Goal: Task Accomplishment & Management: Manage account settings

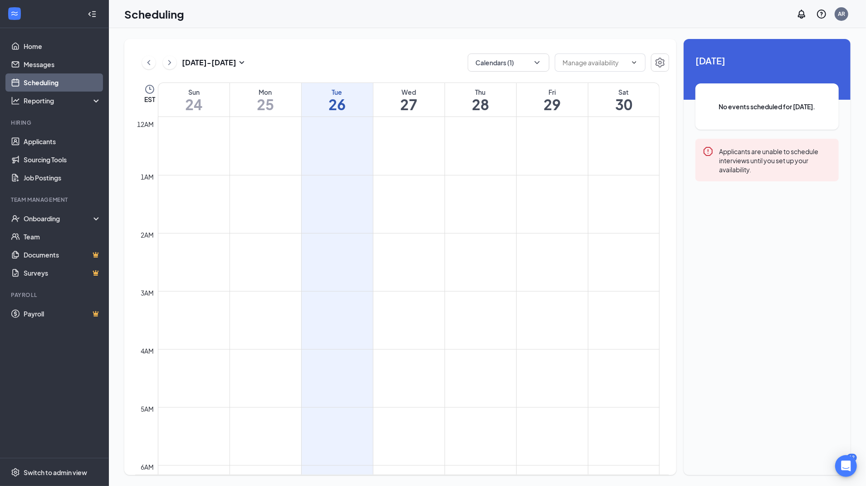
scroll to position [446, 0]
click at [29, 146] on link "Applicants" at bounding box center [63, 141] width 78 height 18
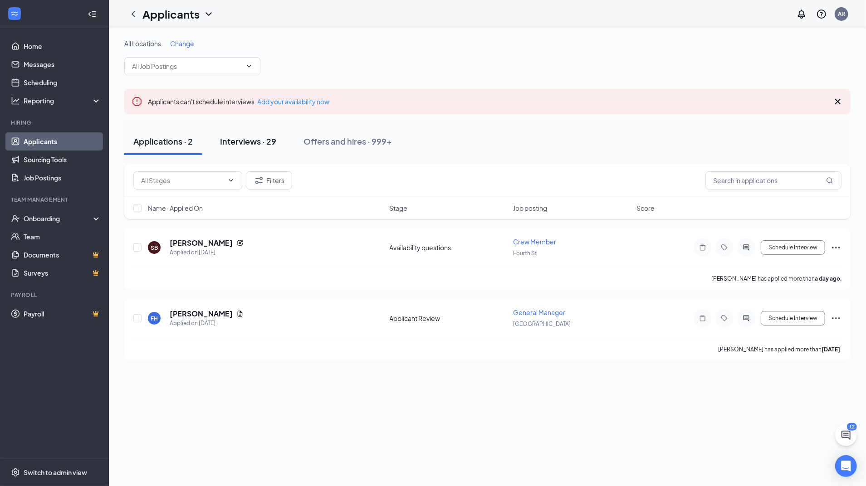
click at [251, 141] on div "Interviews · 29" at bounding box center [248, 141] width 56 height 11
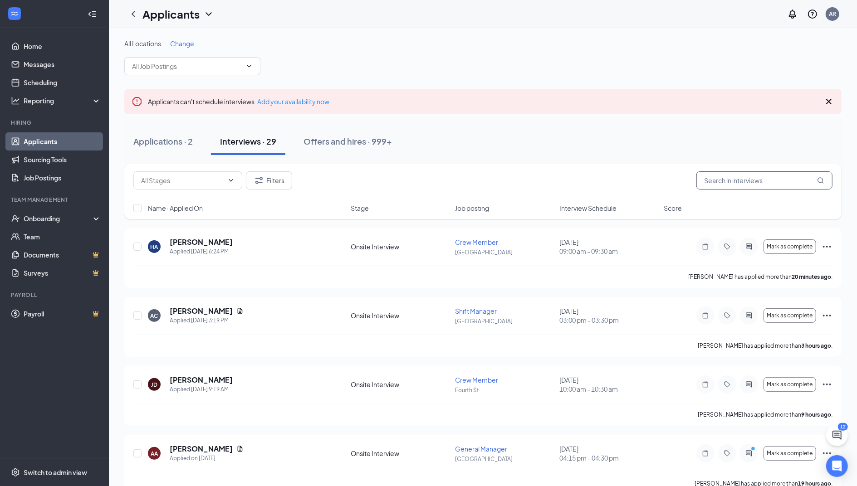
click at [741, 181] on input "text" at bounding box center [764, 180] width 136 height 18
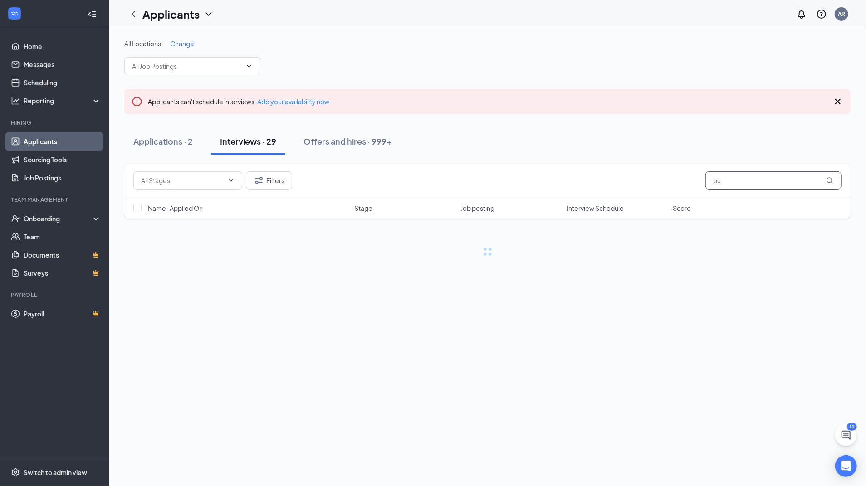
type input "b"
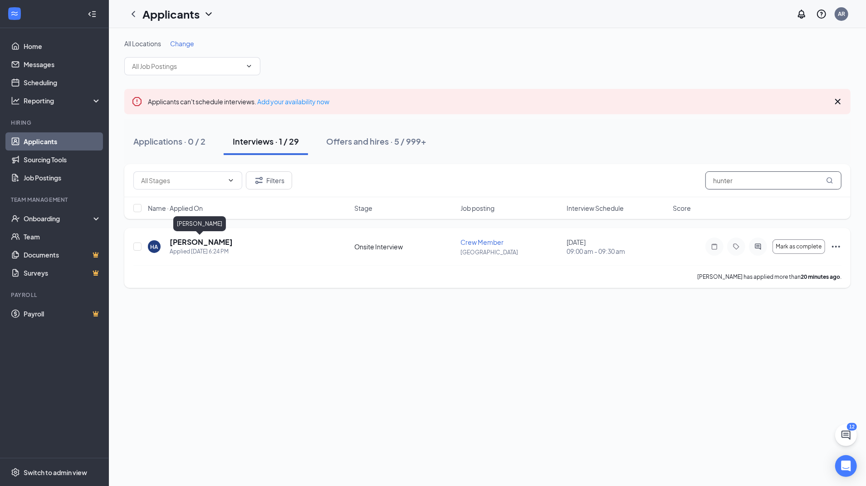
type input "hunter"
click at [211, 241] on h5 "[PERSON_NAME]" at bounding box center [201, 242] width 63 height 10
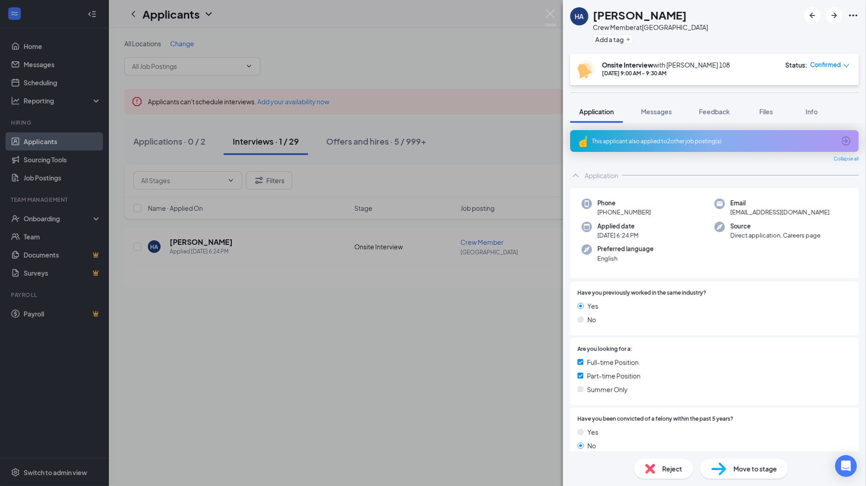
click at [634, 146] on div "This applicant also applied to 2 other job posting(s)" at bounding box center [714, 141] width 289 height 22
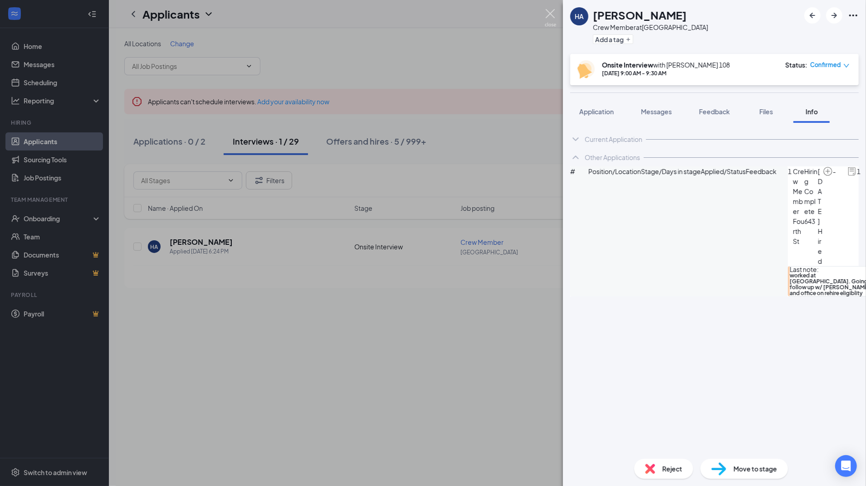
click at [553, 13] on img at bounding box center [550, 18] width 11 height 18
